Goal: Task Accomplishment & Management: Complete application form

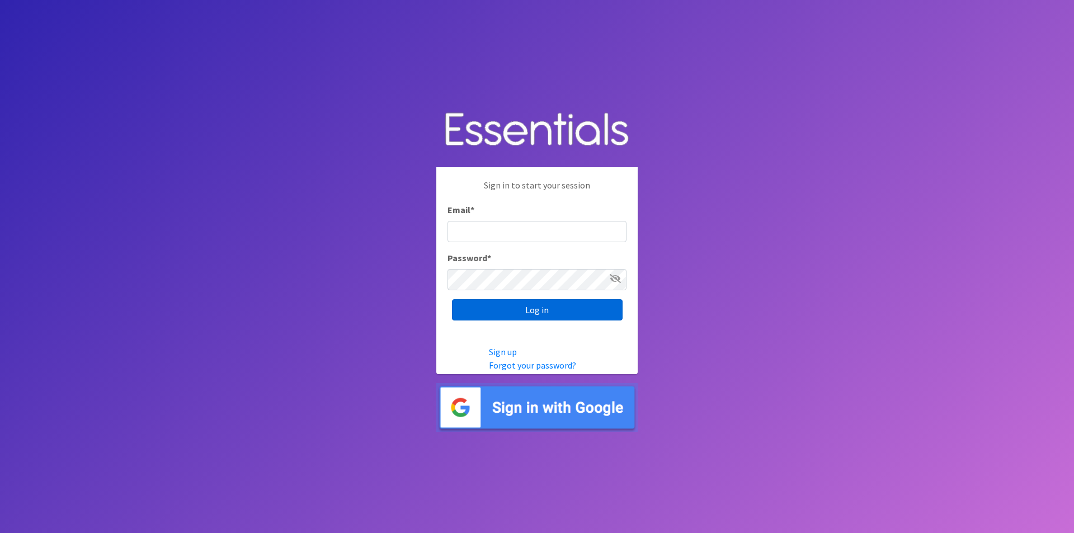
type input "[PERSON_NAME][EMAIL_ADDRESS][DOMAIN_NAME]"
click at [561, 311] on input "Log in" at bounding box center [537, 309] width 171 height 21
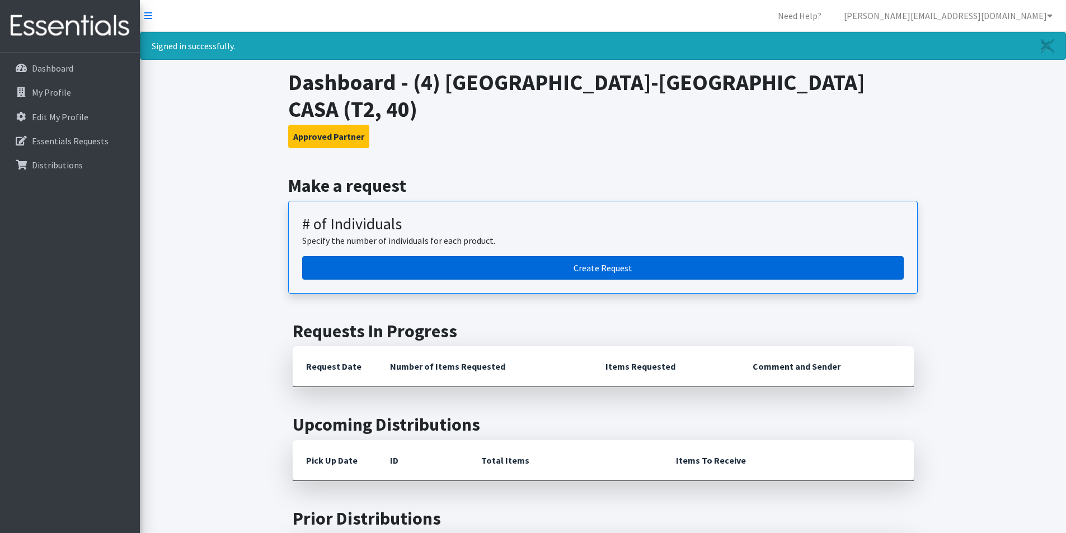
click at [594, 256] on link "Create Request" at bounding box center [603, 268] width 602 height 24
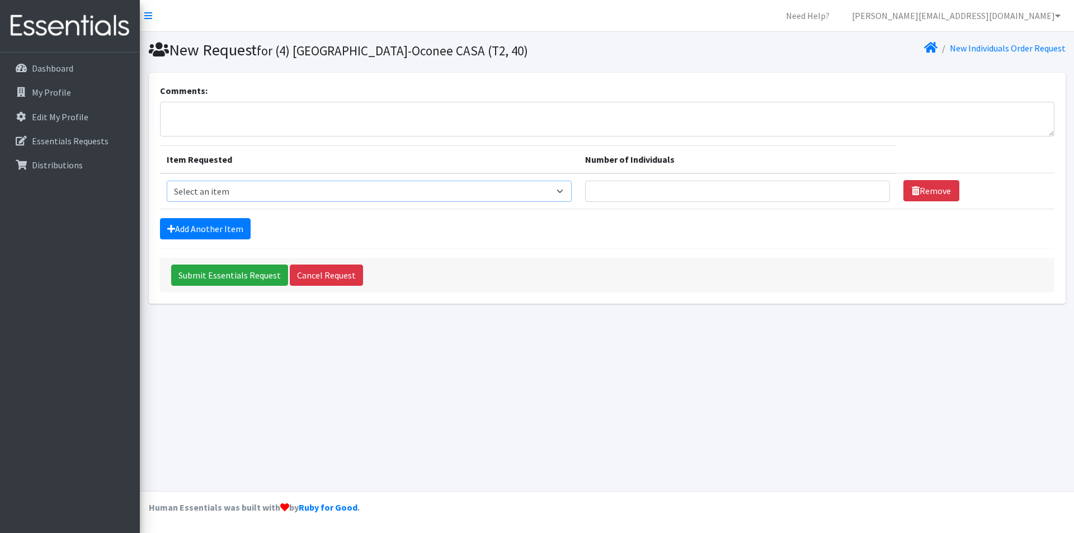
click at [316, 198] on select "Select an item A: Babies - Size 0 (Preemie) A: Babies - Size 01 (newborn) A: Ba…" at bounding box center [369, 191] width 405 height 21
select select "5613"
click at [167, 181] on select "Select an item A: Babies - Size 0 (Preemie) A: Babies - Size 01 (newborn) A: Ba…" at bounding box center [369, 191] width 405 height 21
click at [781, 199] on input "Number of Individuals" at bounding box center [737, 191] width 305 height 21
click at [871, 188] on input "1" at bounding box center [737, 191] width 305 height 21
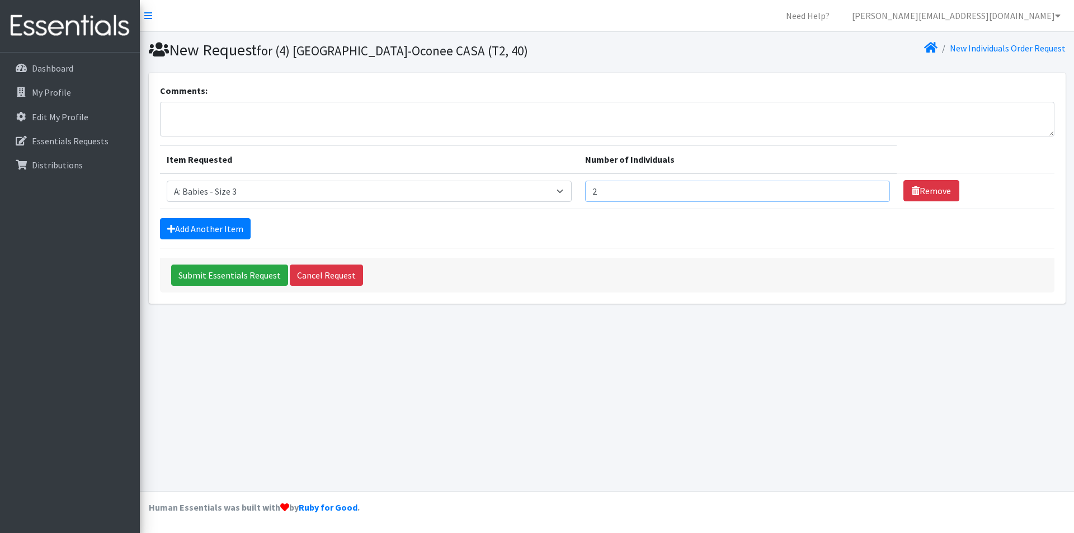
click at [871, 188] on input "2" at bounding box center [737, 191] width 305 height 21
click at [871, 188] on input "3" at bounding box center [737, 191] width 305 height 21
click at [871, 188] on input "4" at bounding box center [737, 191] width 305 height 21
click at [871, 188] on input "5" at bounding box center [737, 191] width 305 height 21
type input "6"
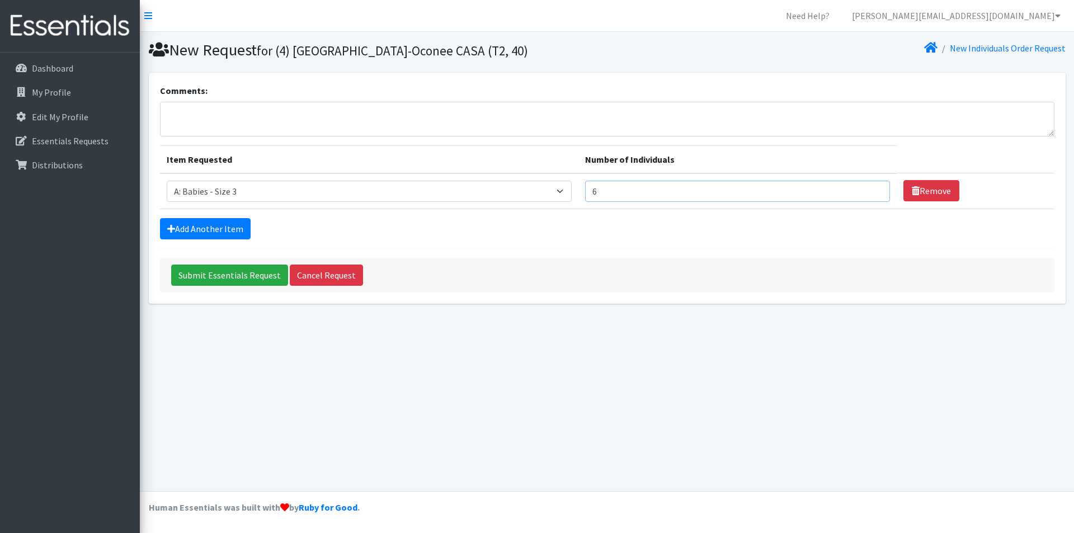
click at [871, 188] on input "6" at bounding box center [737, 191] width 305 height 21
click at [748, 227] on div "Add Another Item" at bounding box center [607, 228] width 895 height 21
click at [195, 223] on link "Add Another Item" at bounding box center [205, 228] width 91 height 21
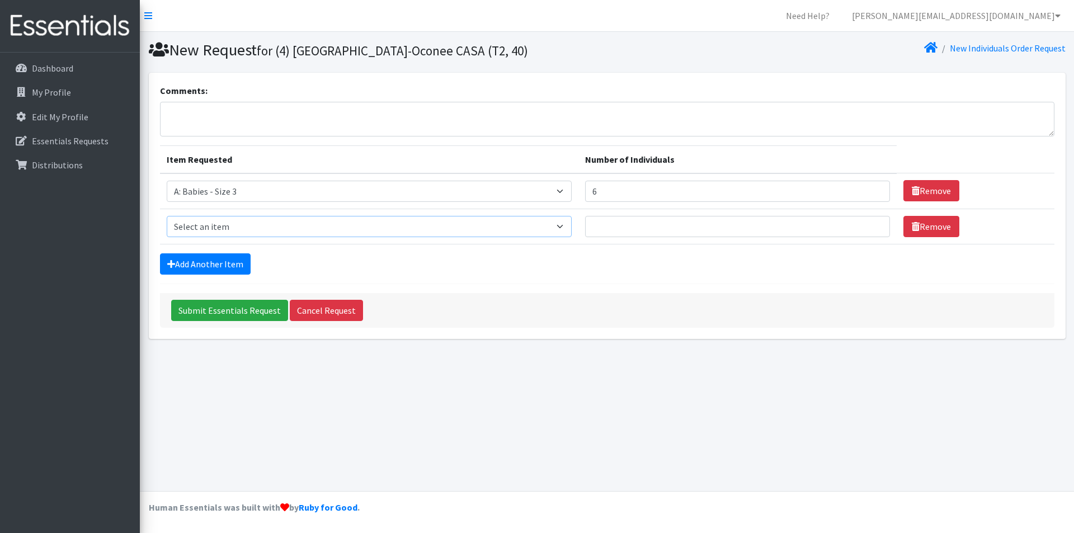
click at [195, 223] on select "Select an item A: Babies - Size 0 (Preemie) A: Babies - Size 01 (newborn) A: Ba…" at bounding box center [369, 226] width 405 height 21
select select "5617"
click at [167, 216] on select "Select an item A: Babies - Size 0 (Preemie) A: Babies - Size 01 (newborn) A: Ba…" at bounding box center [369, 226] width 405 height 21
click at [870, 224] on input "1" at bounding box center [737, 226] width 305 height 21
click at [870, 224] on input "2" at bounding box center [737, 226] width 305 height 21
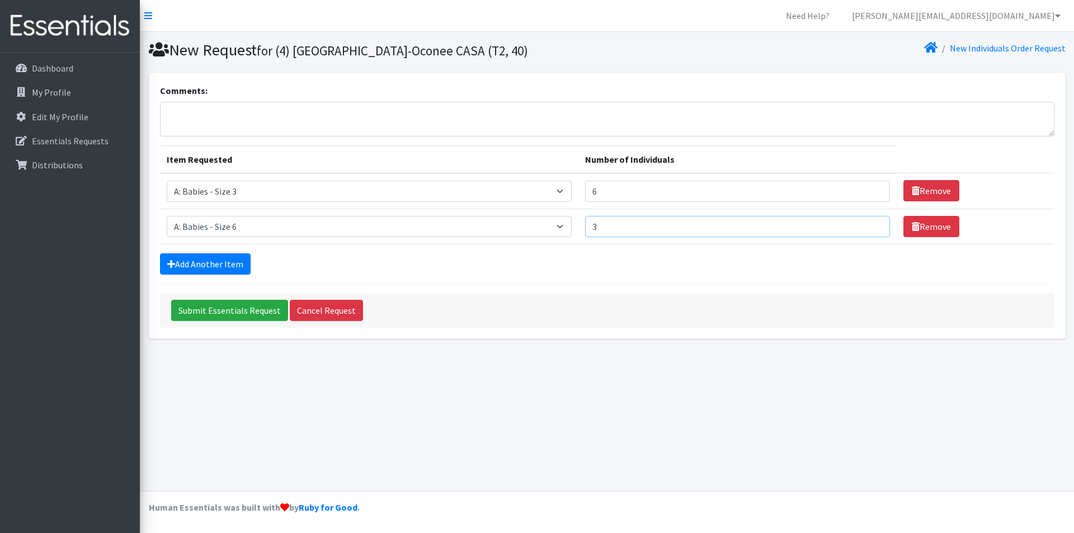
click at [870, 224] on input "3" at bounding box center [737, 226] width 305 height 21
click at [870, 224] on input "4" at bounding box center [737, 226] width 305 height 21
click at [870, 224] on input "5" at bounding box center [737, 226] width 305 height 21
type input "6"
click at [870, 224] on input "6" at bounding box center [737, 226] width 305 height 21
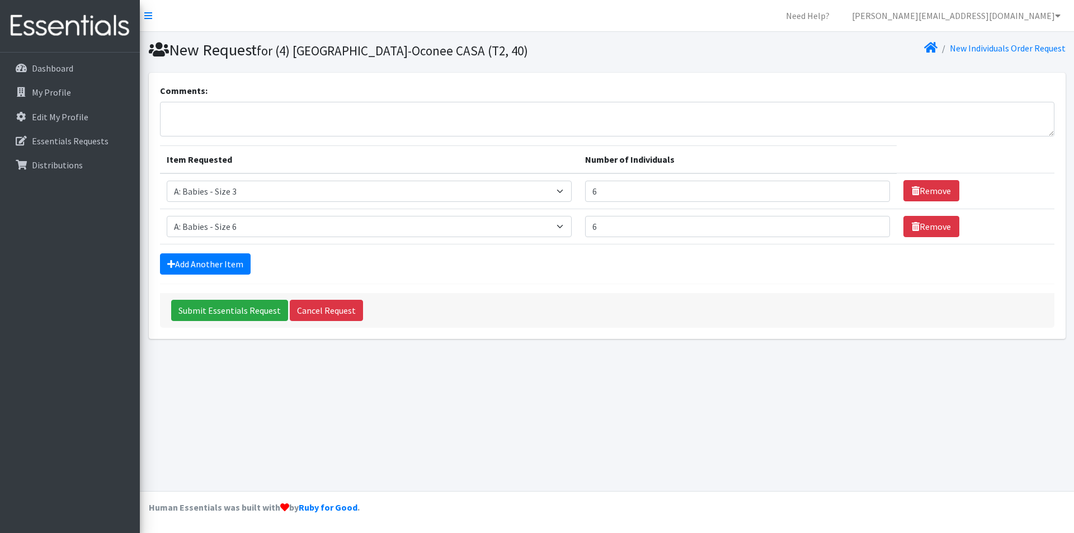
click at [637, 270] on div "Add Another Item" at bounding box center [607, 263] width 895 height 21
click at [194, 264] on link "Add Another Item" at bounding box center [205, 263] width 91 height 21
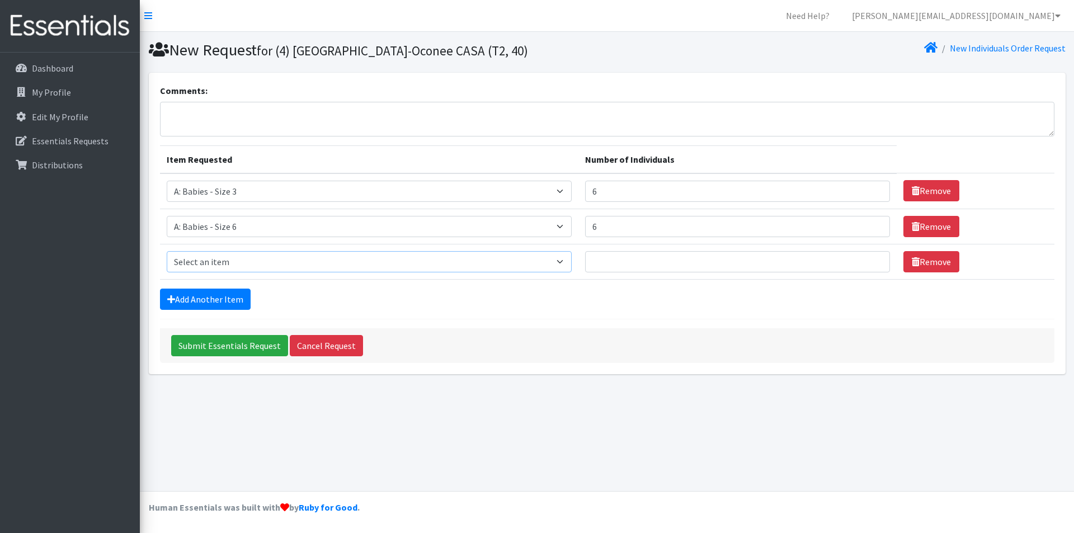
click at [211, 257] on select "Select an item A: Babies - Size 0 (Preemie) A: Babies - Size 01 (newborn) A: Ba…" at bounding box center [369, 261] width 405 height 21
select select "8888"
click at [167, 251] on select "Select an item A: Babies - Size 0 (Preemie) A: Babies - Size 01 (newborn) A: Ba…" at bounding box center [369, 261] width 405 height 21
click at [873, 256] on input "1" at bounding box center [737, 261] width 305 height 21
click at [872, 257] on input "2" at bounding box center [737, 261] width 305 height 21
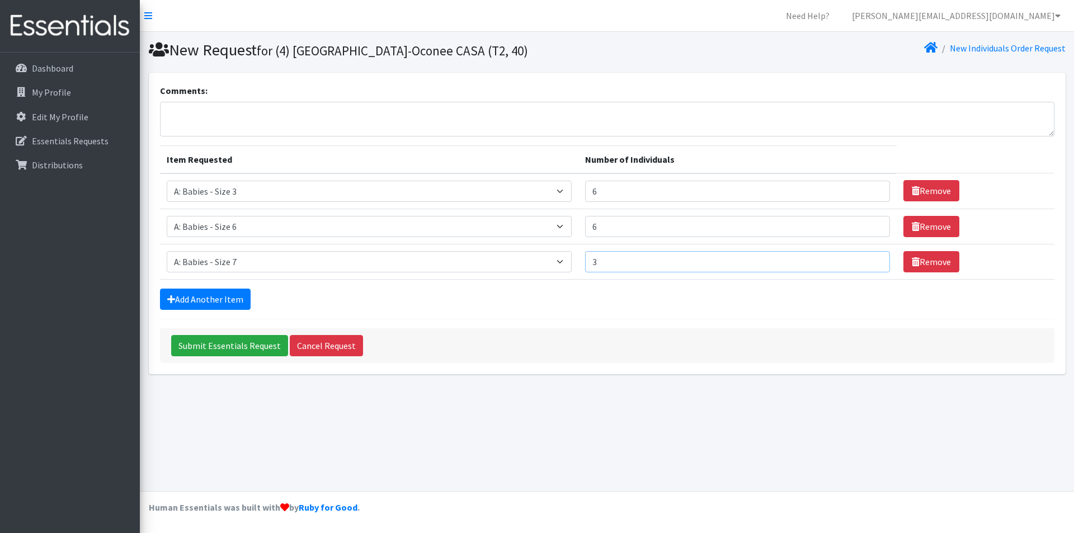
click at [872, 257] on input "3" at bounding box center [737, 261] width 305 height 21
click at [872, 257] on input "4" at bounding box center [737, 261] width 305 height 21
click at [872, 257] on input "5" at bounding box center [737, 261] width 305 height 21
click at [581, 320] on form "Comments: Item Requested Number of Individuals Item Requested Select an item A:…" at bounding box center [607, 223] width 895 height 279
click at [223, 300] on link "Add Another Item" at bounding box center [205, 299] width 91 height 21
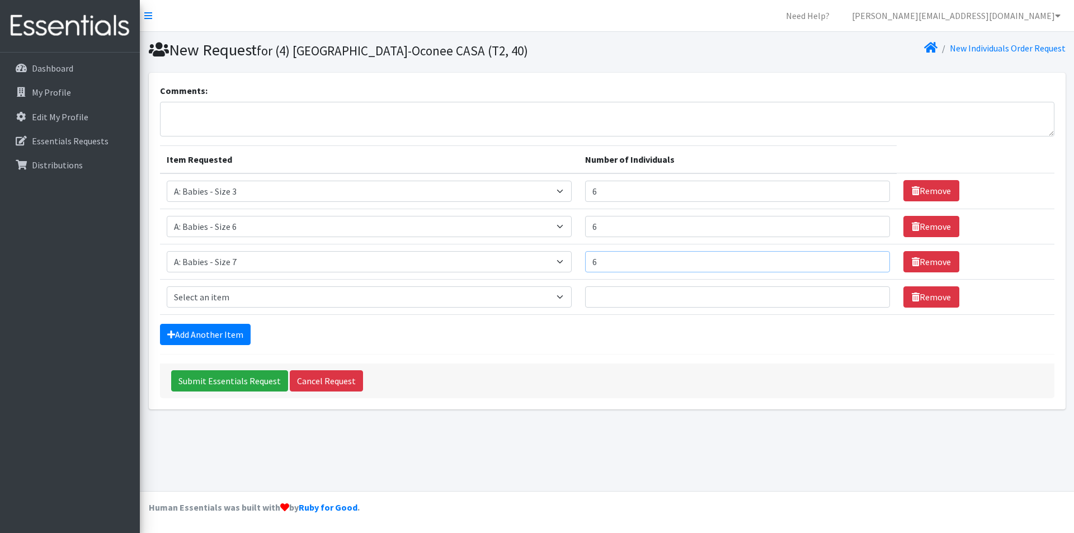
type input "6"
click at [870, 260] on input "6" at bounding box center [737, 261] width 305 height 21
click at [561, 133] on textarea "Comments:" at bounding box center [607, 119] width 895 height 35
click at [559, 139] on form "Comments: Item Requested Number of Individuals Item Requested Select an item A:…" at bounding box center [607, 241] width 895 height 314
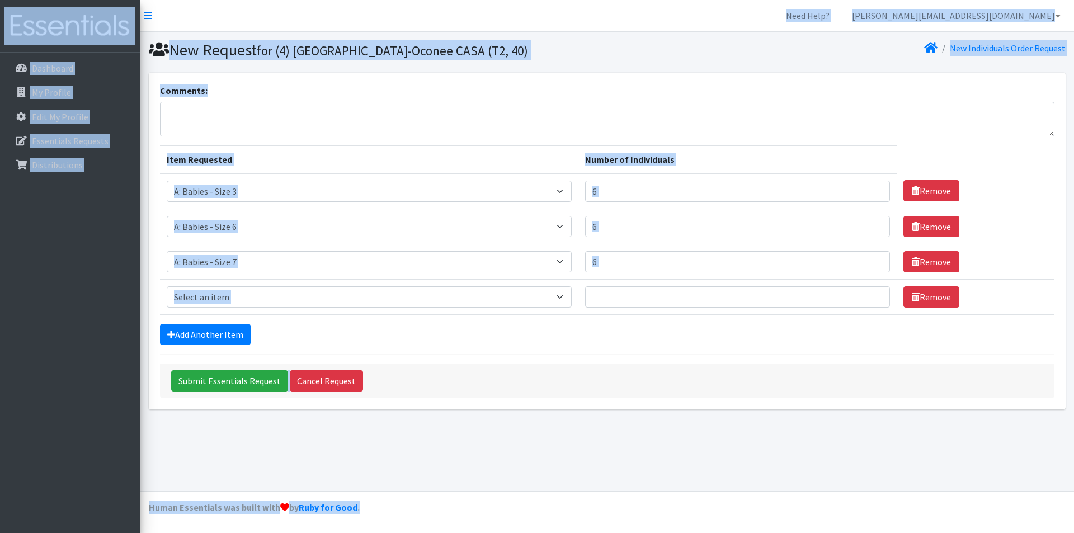
drag, startPoint x: 293, startPoint y: 18, endPoint x: 703, endPoint y: 499, distance: 632.2
click at [703, 499] on div "Need Help? courtney@athensoconeecasa.org My Co-Workers My Profile Logout Dashbo…" at bounding box center [537, 266] width 1074 height 533
click at [676, 344] on div "Add Another Item" at bounding box center [607, 334] width 895 height 21
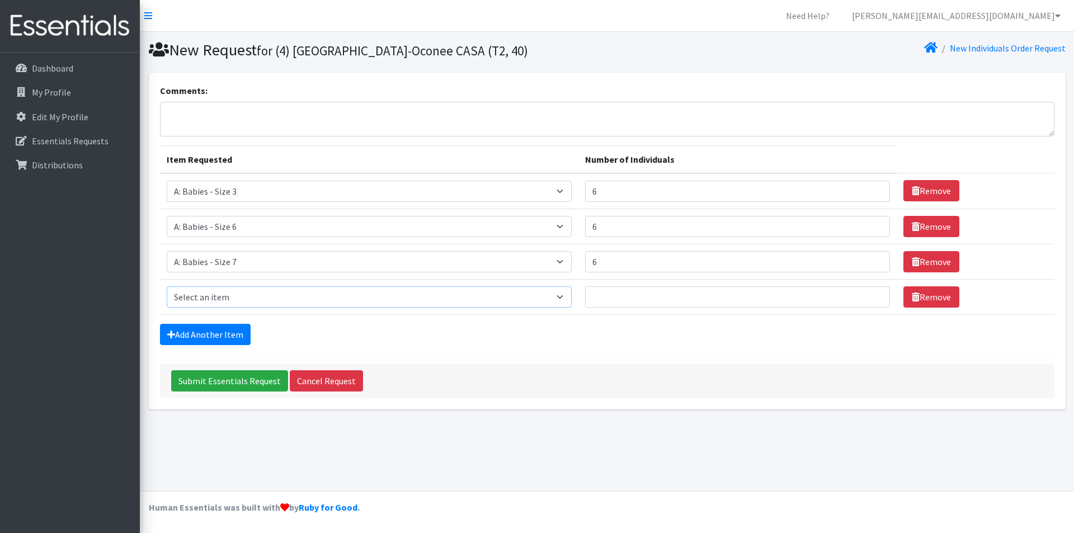
click at [522, 300] on select "Select an item A: Babies - Size 0 (Preemie) A: Babies - Size 01 (newborn) A: Ba…" at bounding box center [369, 296] width 405 height 21
select select "5610"
click at [167, 286] on select "Select an item A: Babies - Size 0 (Preemie) A: Babies - Size 01 (newborn) A: Ba…" at bounding box center [369, 296] width 405 height 21
type input "1"
click at [872, 291] on input "1" at bounding box center [737, 296] width 305 height 21
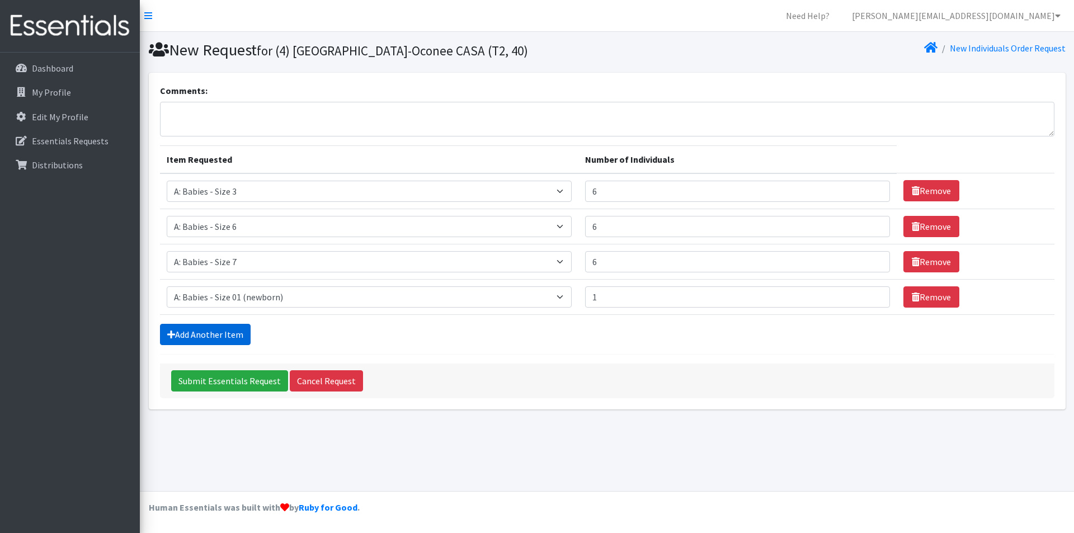
click at [236, 336] on link "Add Another Item" at bounding box center [205, 334] width 91 height 21
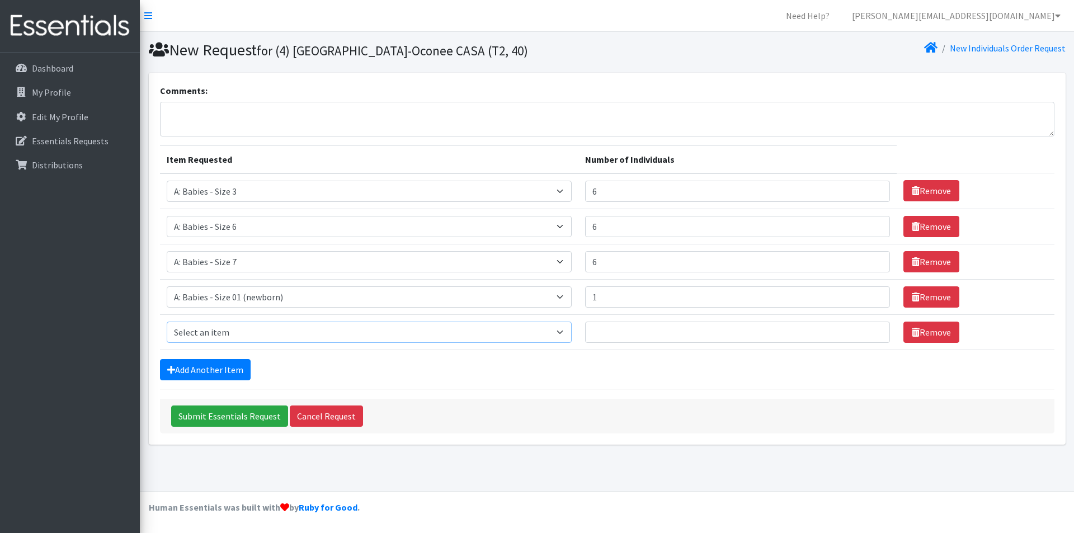
click at [238, 333] on select "Select an item A: Babies - Size 0 (Preemie) A: Babies - Size 01 (newborn) A: Ba…" at bounding box center [369, 332] width 405 height 21
select select "5611"
click at [167, 322] on select "Select an item A: Babies - Size 0 (Preemie) A: Babies - Size 01 (newborn) A: Ba…" at bounding box center [369, 332] width 405 height 21
type input "1"
click at [870, 331] on input "1" at bounding box center [737, 332] width 305 height 21
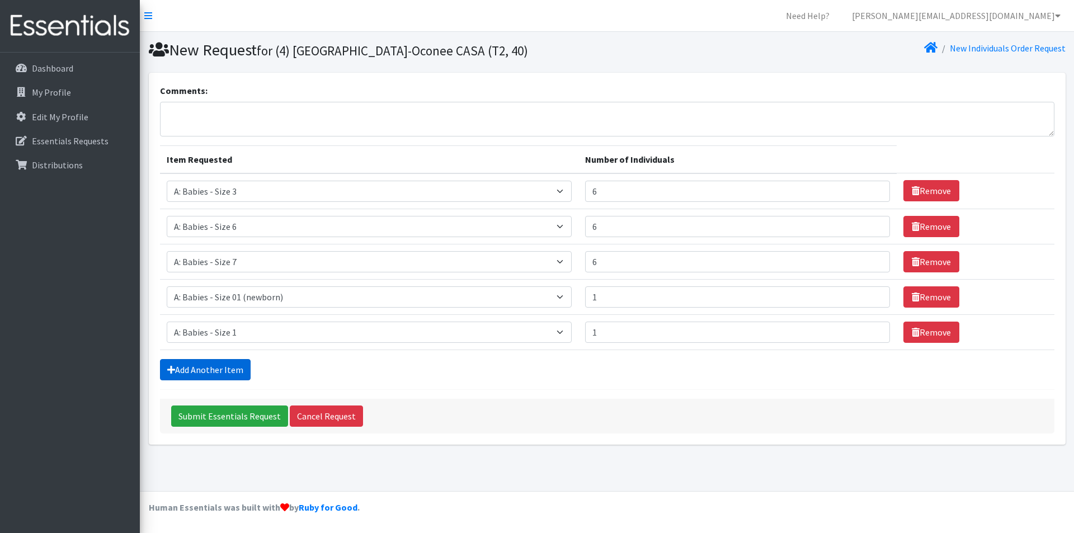
click at [200, 369] on link "Add Another Item" at bounding box center [205, 369] width 91 height 21
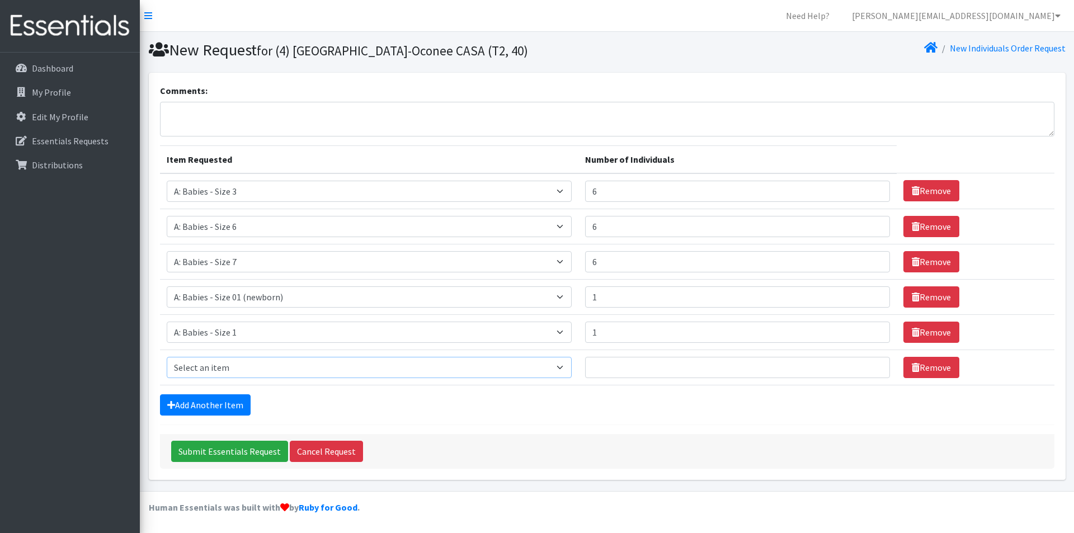
click at [223, 369] on select "Select an item A: Babies - Size 0 (Preemie) A: Babies - Size 01 (newborn) A: Ba…" at bounding box center [369, 367] width 405 height 21
select select "5614"
click at [167, 357] on select "Select an item A: Babies - Size 0 (Preemie) A: Babies - Size 01 (newborn) A: Ba…" at bounding box center [369, 367] width 405 height 21
click at [829, 365] on input "Number of Individuals" at bounding box center [737, 367] width 305 height 21
click at [871, 364] on input "1" at bounding box center [737, 367] width 305 height 21
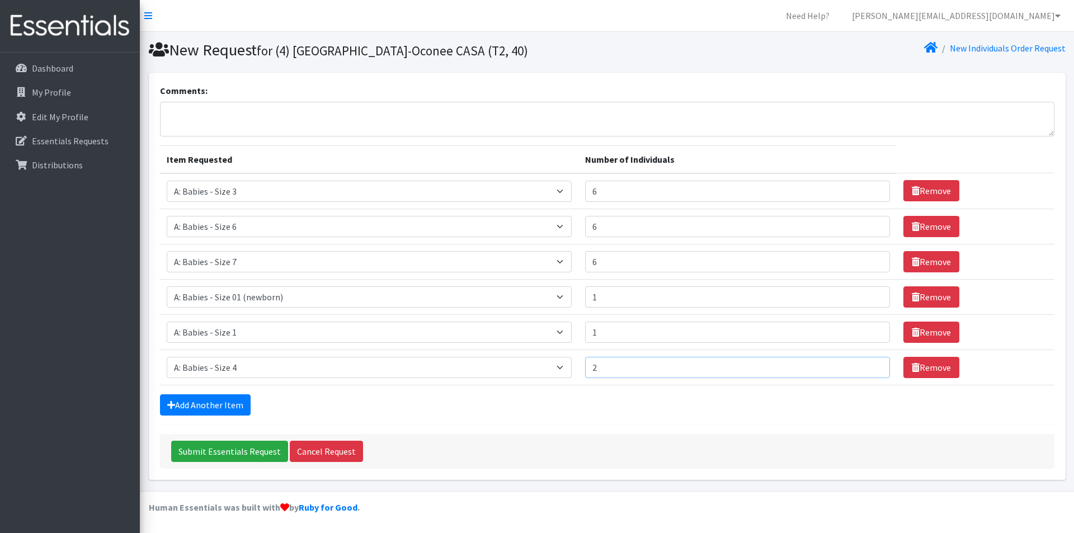
click at [871, 364] on input "2" at bounding box center [737, 367] width 305 height 21
click at [871, 364] on input "3" at bounding box center [737, 367] width 305 height 21
type input "4"
click at [871, 364] on input "4" at bounding box center [737, 367] width 305 height 21
click at [612, 417] on form "Comments: Item Requested Number of Individuals Item Requested Select an item A:…" at bounding box center [607, 276] width 895 height 385
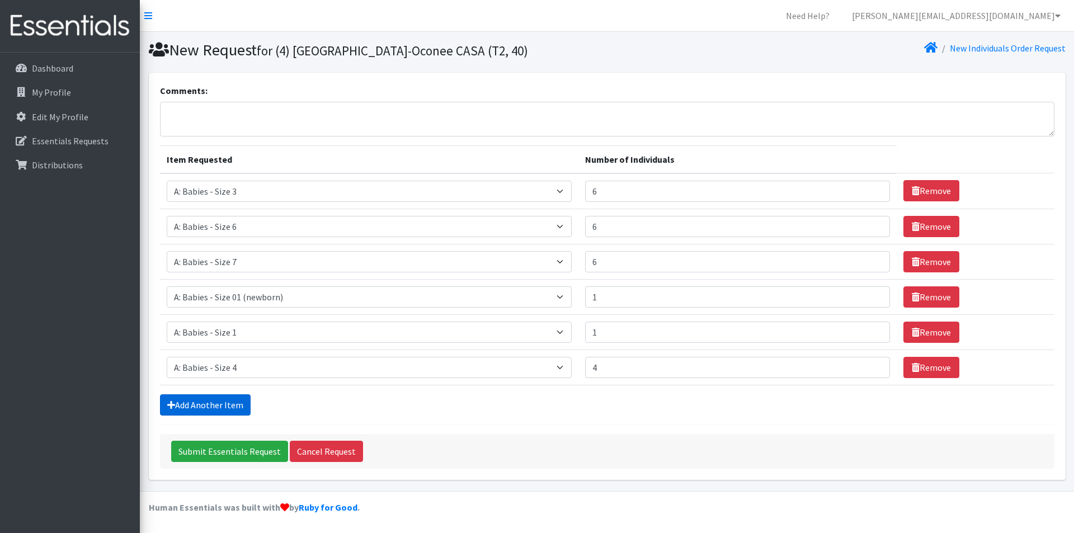
click at [231, 411] on link "Add Another Item" at bounding box center [205, 404] width 91 height 21
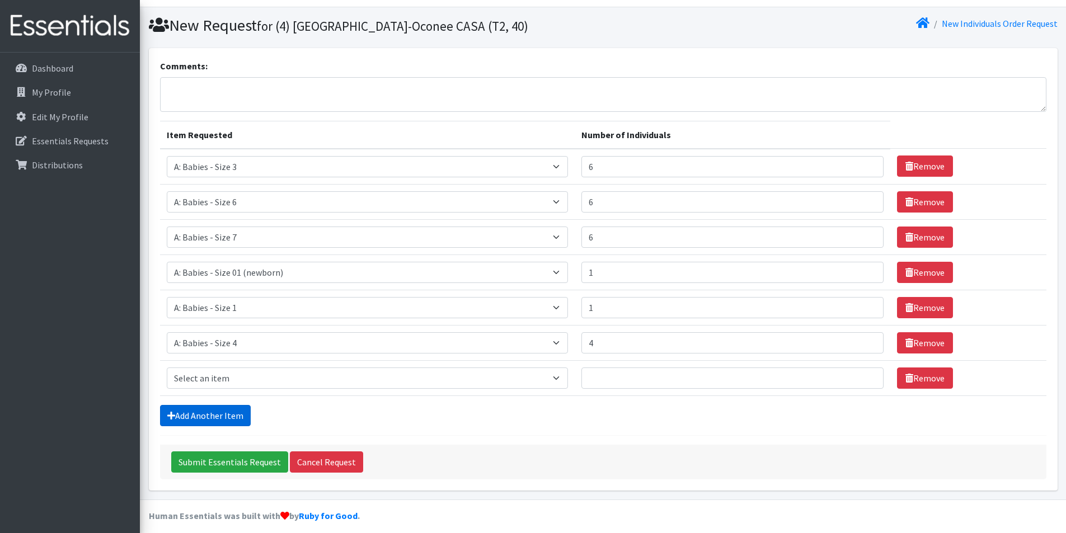
scroll to position [33, 0]
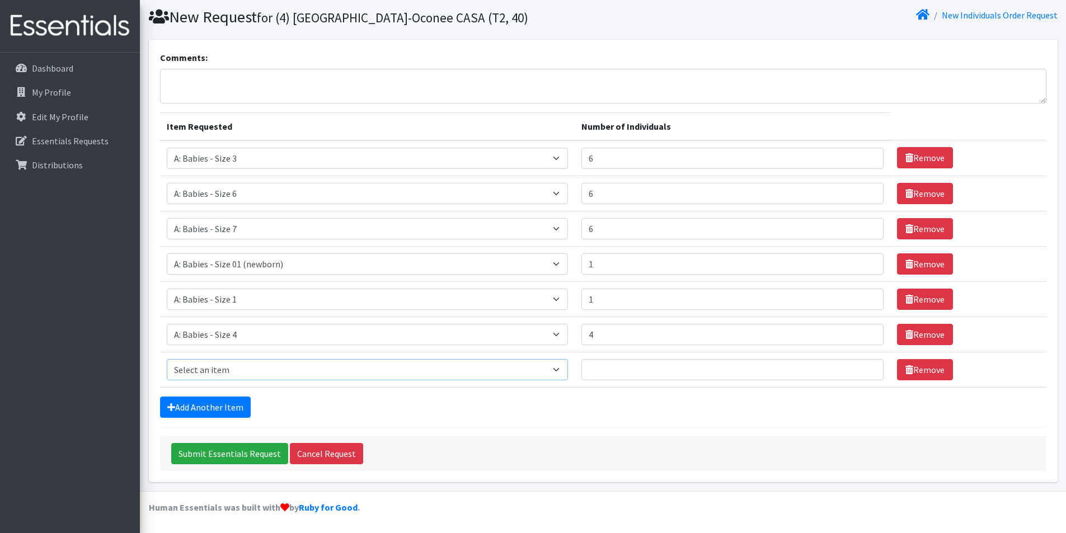
click at [238, 366] on select "Select an item A: Babies - Size 0 (Preemie) A: Babies - Size 01 (newborn) A: Ba…" at bounding box center [367, 369] width 401 height 21
select select "5616"
click at [167, 359] on select "Select an item A: Babies - Size 0 (Preemie) A: Babies - Size 01 (newborn) A: Ba…" at bounding box center [367, 369] width 401 height 21
click at [804, 373] on input "Number of Individuals" at bounding box center [732, 369] width 302 height 21
click at [863, 365] on input "1" at bounding box center [732, 369] width 302 height 21
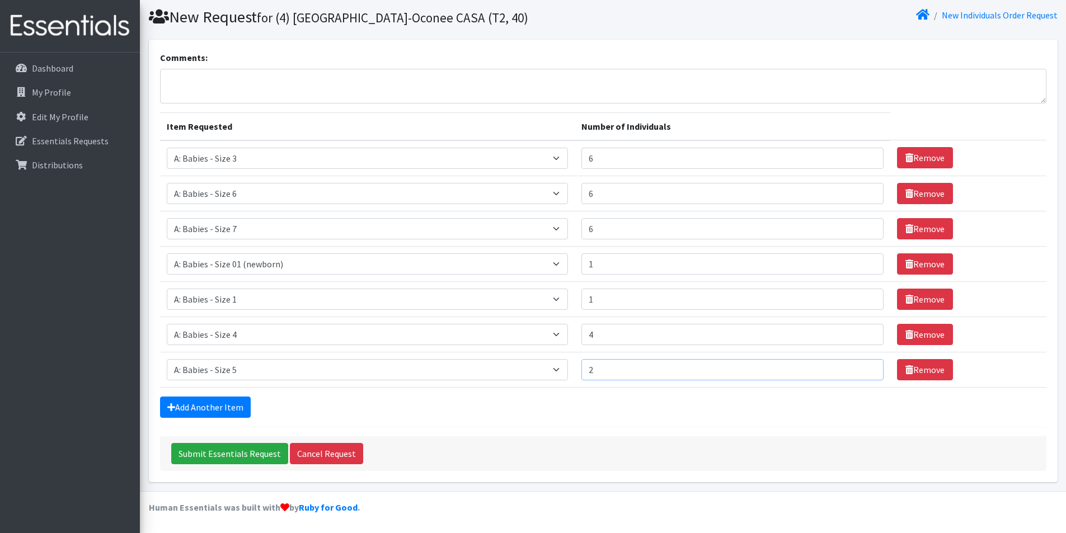
click at [863, 365] on input "2" at bounding box center [732, 369] width 302 height 21
click at [863, 365] on input "3" at bounding box center [732, 369] width 302 height 21
click at [863, 365] on input "4" at bounding box center [732, 369] width 302 height 21
type input "5"
click at [863, 365] on input "5" at bounding box center [732, 369] width 302 height 21
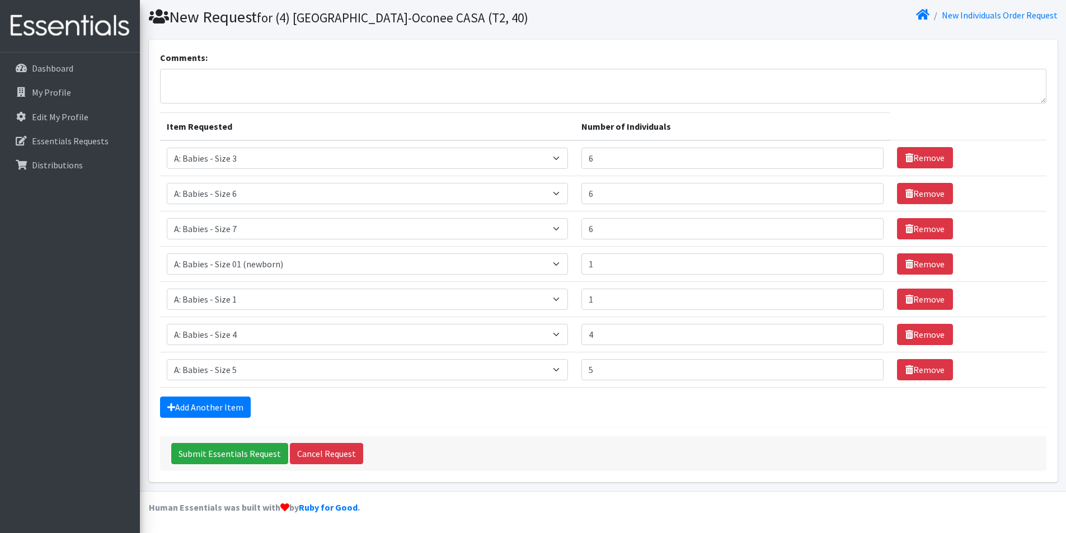
click at [635, 417] on div "Add Another Item" at bounding box center [603, 407] width 886 height 21
type input "5"
click at [863, 233] on input "5" at bounding box center [732, 228] width 302 height 21
click at [557, 407] on div "Add Another Item" at bounding box center [603, 407] width 886 height 21
click at [243, 407] on link "Add Another Item" at bounding box center [205, 407] width 91 height 21
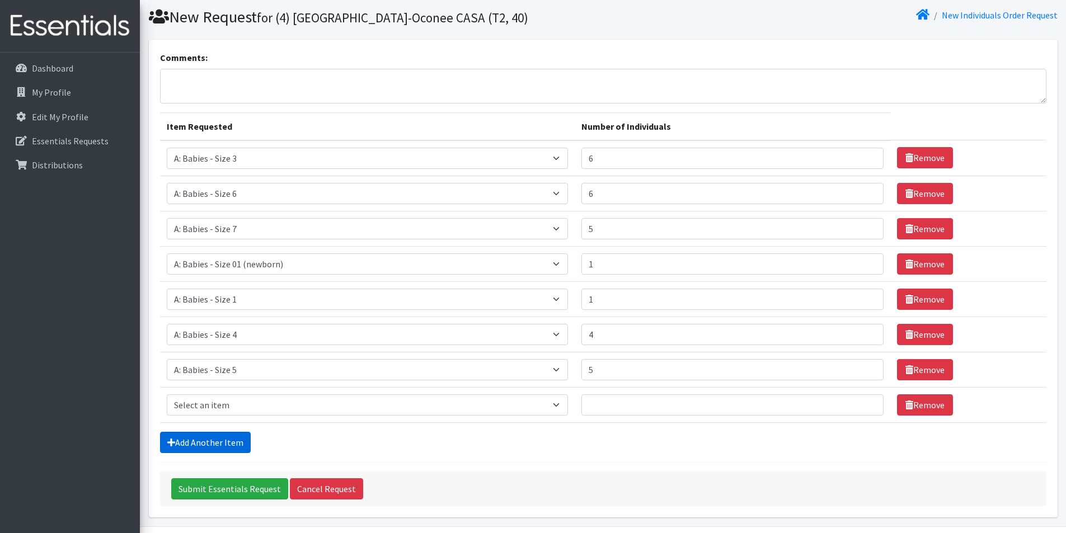
scroll to position [68, 0]
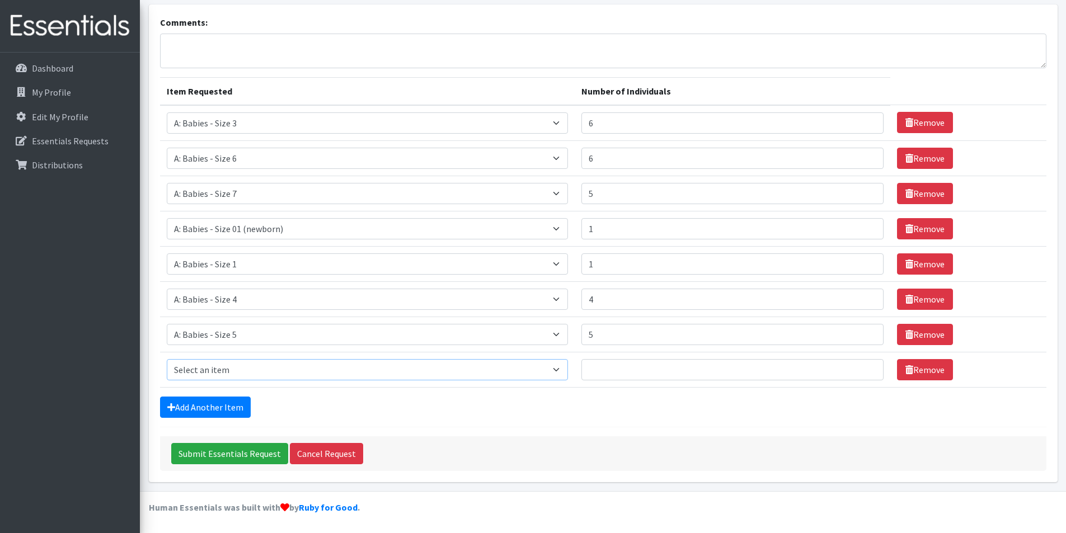
click at [241, 372] on select "Select an item A: Babies - Size 0 (Preemie) A: Babies - Size 01 (newborn) A: Ba…" at bounding box center [367, 369] width 401 height 21
select select "5598"
click at [167, 359] on select "Select an item A: Babies - Size 0 (Preemie) A: Babies - Size 01 (newborn) A: Ba…" at bounding box center [367, 369] width 401 height 21
click at [866, 365] on input "1" at bounding box center [732, 369] width 302 height 21
type input "2"
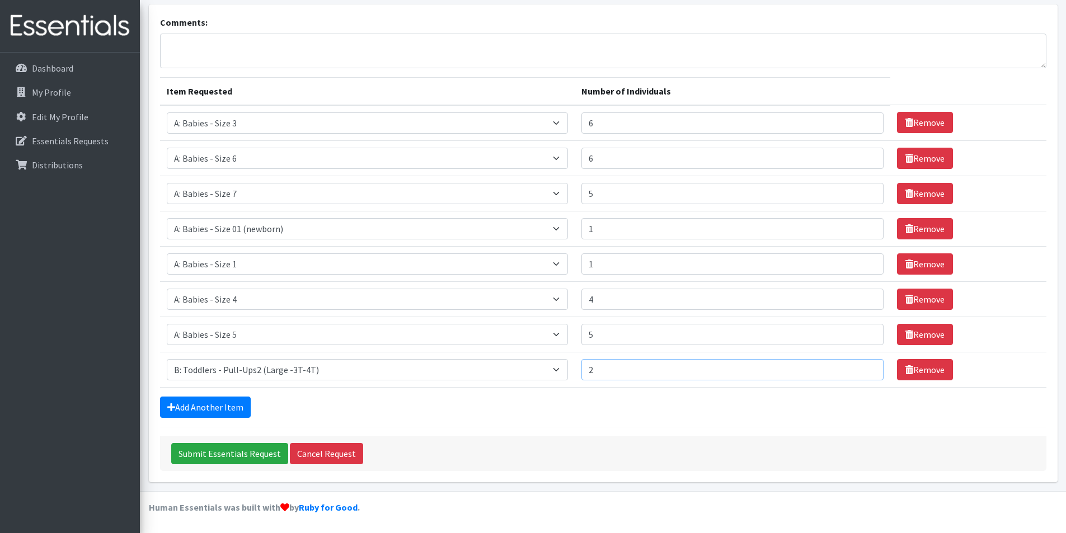
click at [866, 365] on input "2" at bounding box center [732, 369] width 302 height 21
click at [670, 404] on div "Add Another Item" at bounding box center [603, 407] width 886 height 21
click at [186, 410] on link "Add Another Item" at bounding box center [205, 407] width 91 height 21
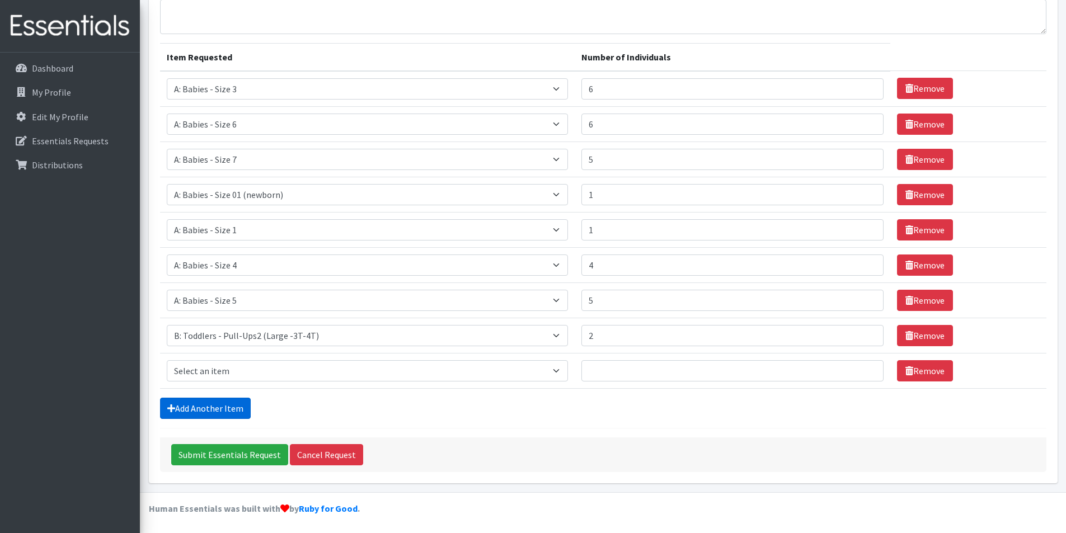
scroll to position [104, 0]
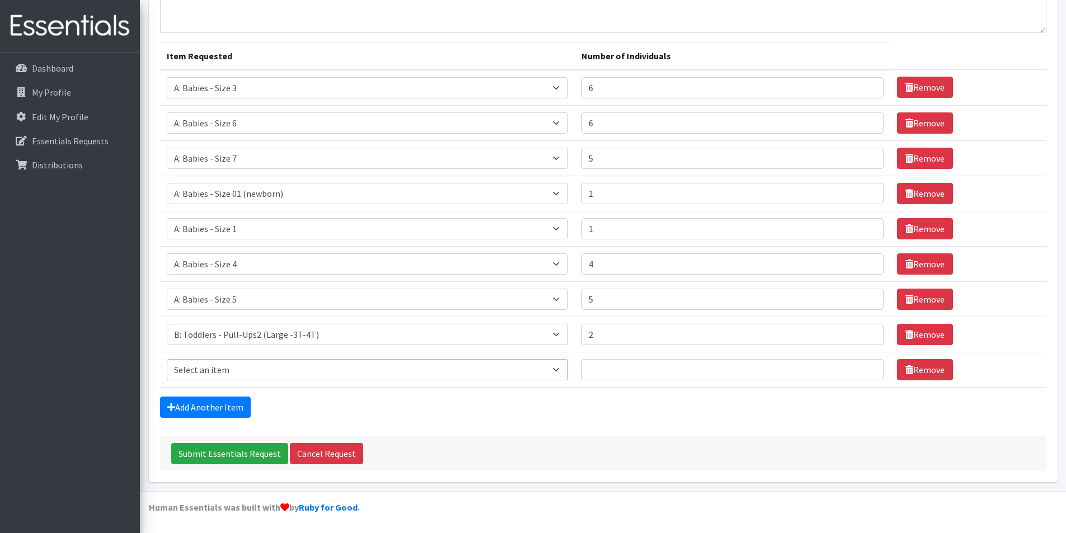
click at [209, 370] on select "Select an item A: Babies - Size 0 (Preemie) A: Babies - Size 01 (newborn) A: Ba…" at bounding box center [367, 369] width 401 height 21
select select "5597"
click at [167, 359] on select "Select an item A: Babies - Size 0 (Preemie) A: Babies - Size 01 (newborn) A: Ba…" at bounding box center [367, 369] width 401 height 21
type input "1"
click at [865, 367] on input "1" at bounding box center [732, 369] width 302 height 21
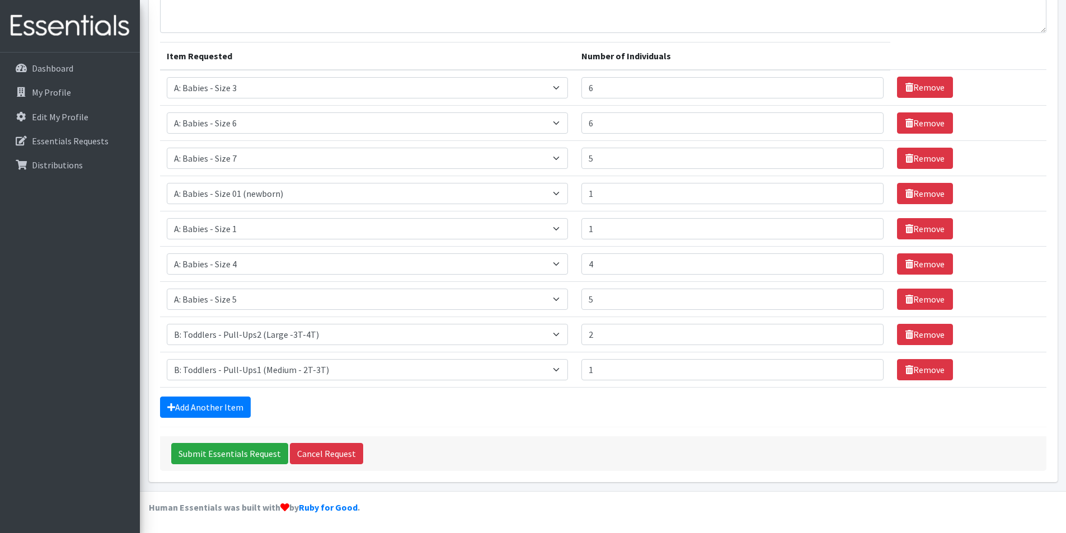
click at [700, 392] on form "Comments: Item Requested Number of Individuals Item Requested Select an item A:…" at bounding box center [603, 225] width 886 height 491
click at [465, 417] on div "Add Another Item" at bounding box center [603, 407] width 886 height 21
type input "5"
click at [865, 90] on input "5" at bounding box center [732, 87] width 302 height 21
click at [238, 455] on input "Submit Essentials Request" at bounding box center [229, 453] width 117 height 21
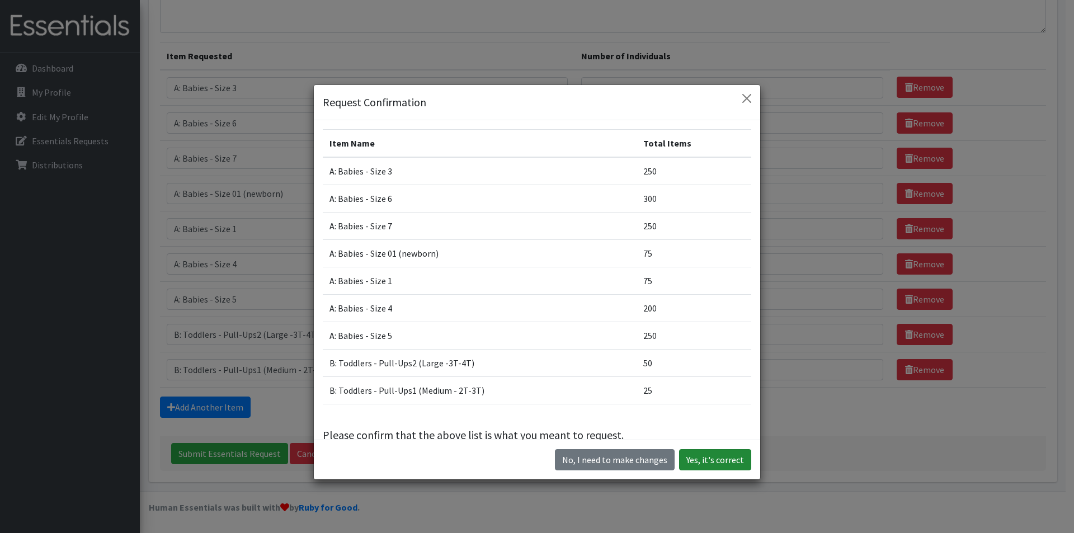
click at [708, 455] on button "Yes, it's correct" at bounding box center [715, 459] width 72 height 21
